Goal: Navigation & Orientation: Find specific page/section

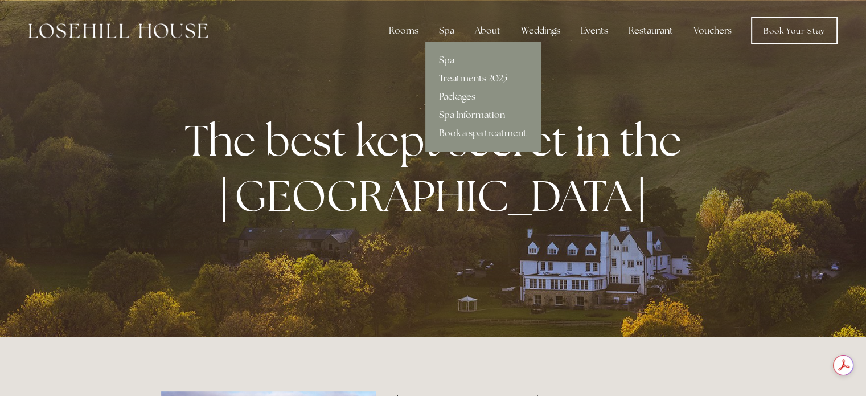
click at [453, 78] on link "Treatments 2025" at bounding box center [482, 78] width 115 height 18
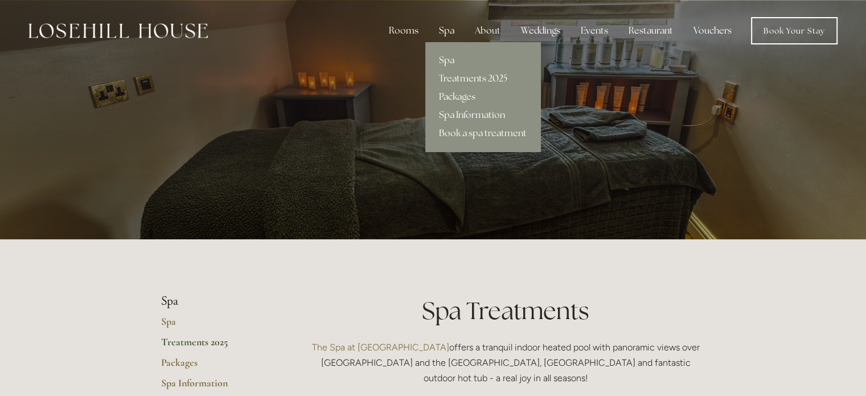
click at [443, 60] on link "Spa" at bounding box center [482, 60] width 115 height 18
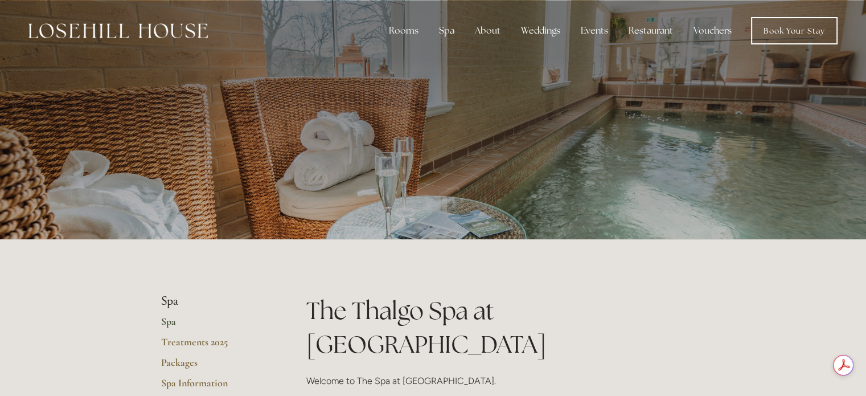
click at [147, 31] on img at bounding box center [117, 30] width 179 height 15
